Goal: Understand site structure: Grasp the organization and layout of the website

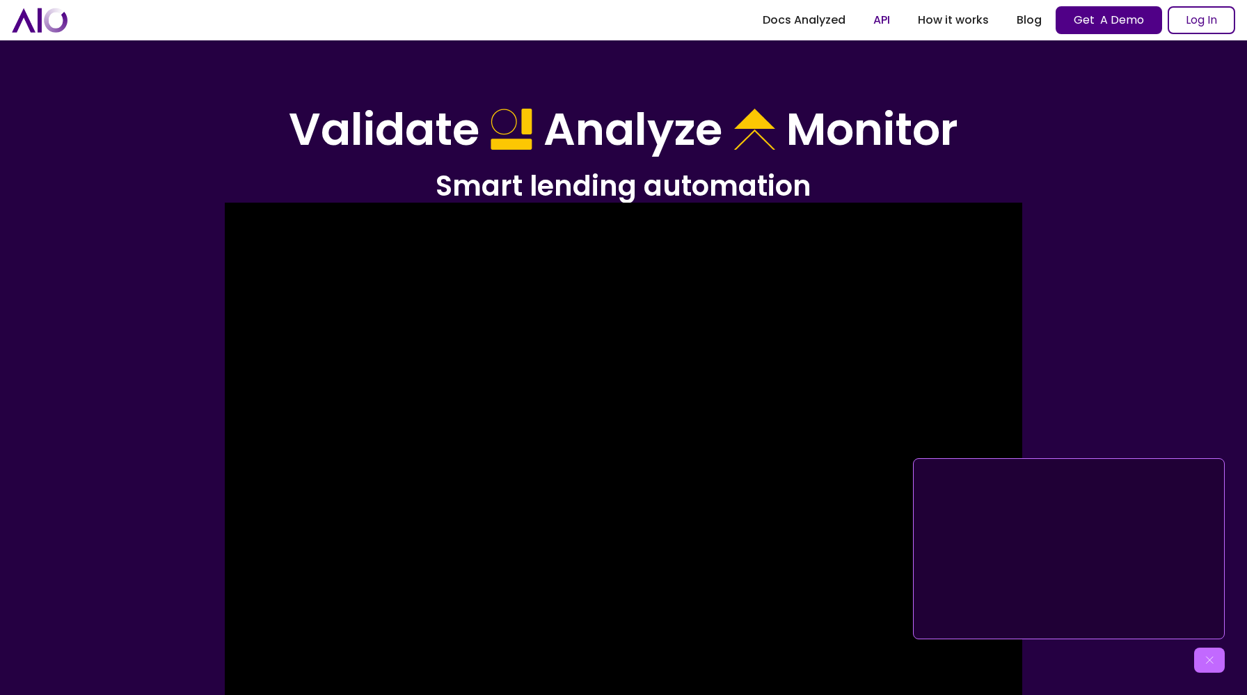
click at [888, 22] on link "API" at bounding box center [881, 20] width 45 height 25
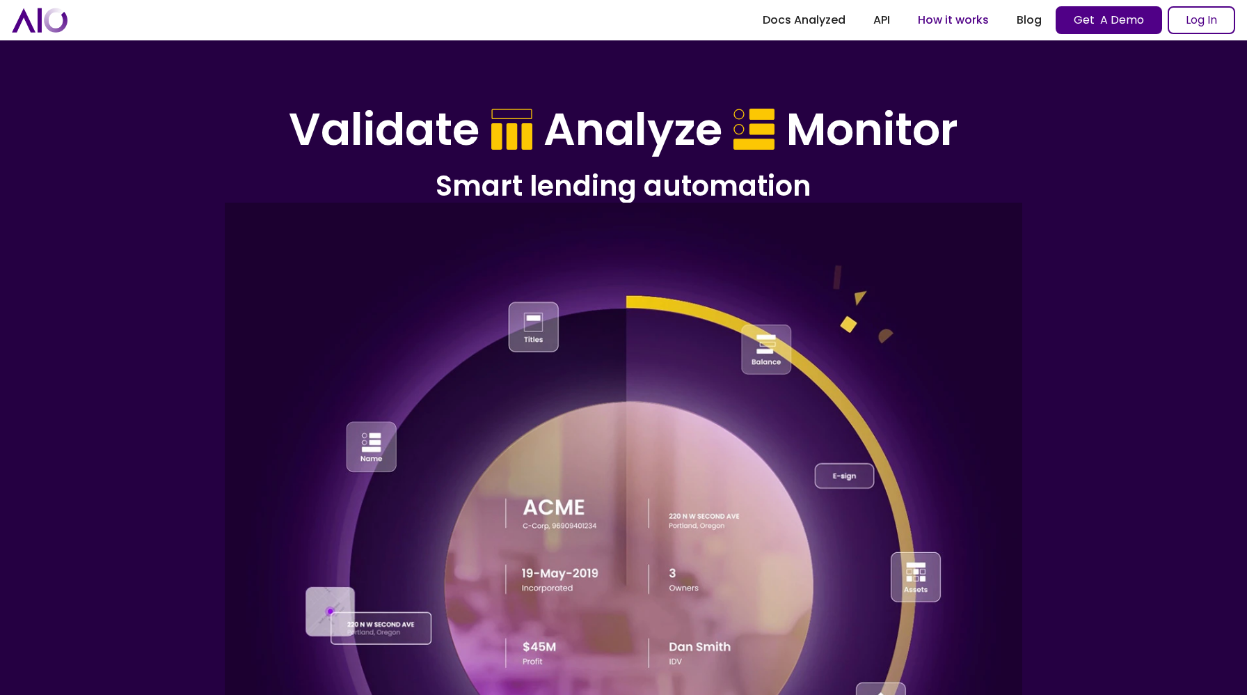
click at [965, 23] on link "How it works" at bounding box center [953, 20] width 99 height 25
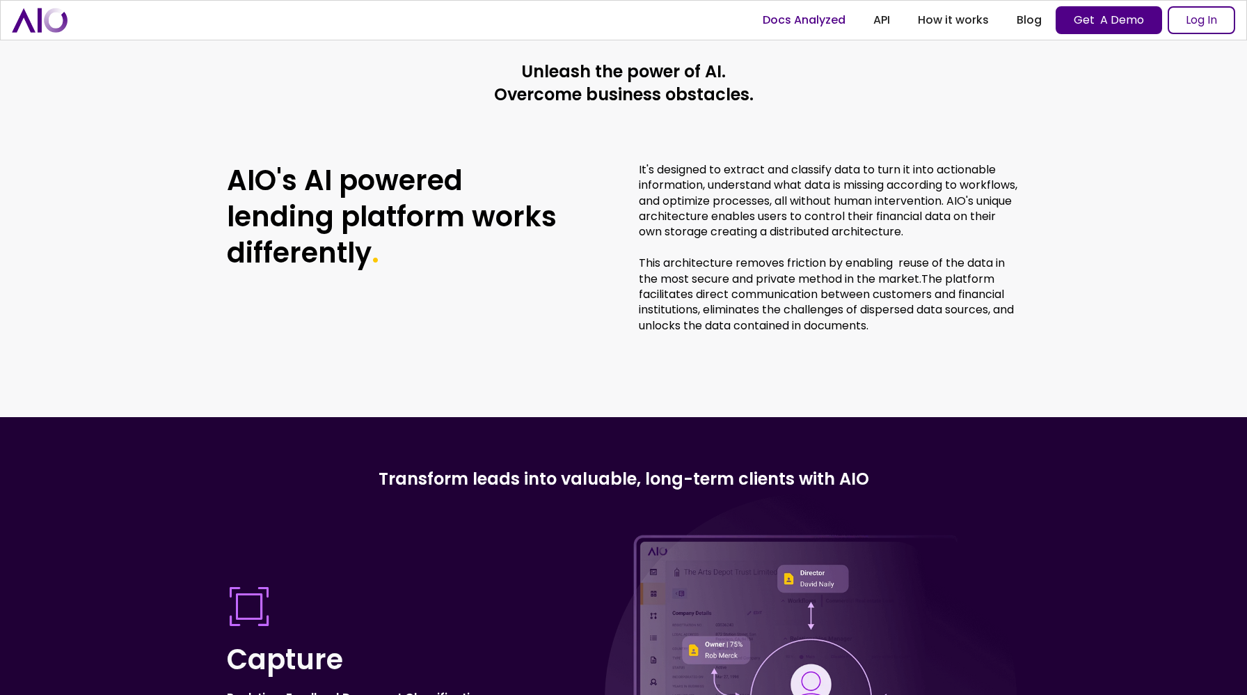
scroll to position [3486, 0]
